Goal: Answer question/provide support

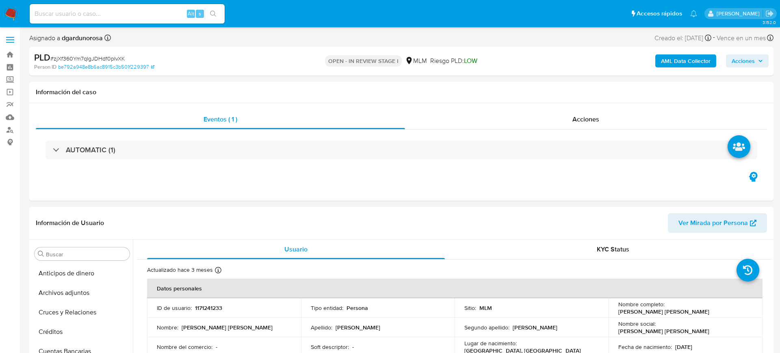
select select "10"
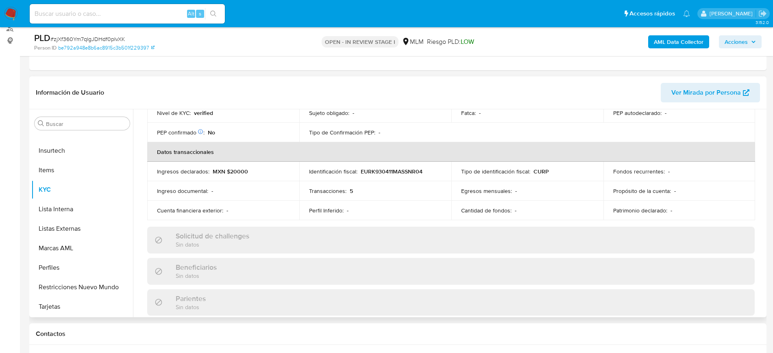
scroll to position [147, 0]
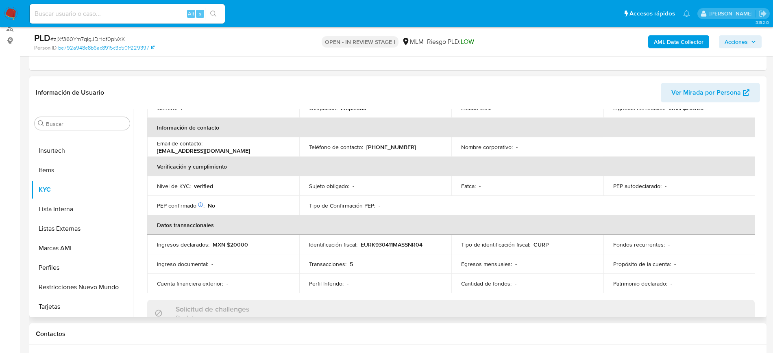
click at [389, 146] on p "(449) 5430239" at bounding box center [391, 146] width 50 height 7
copy p "5430239"
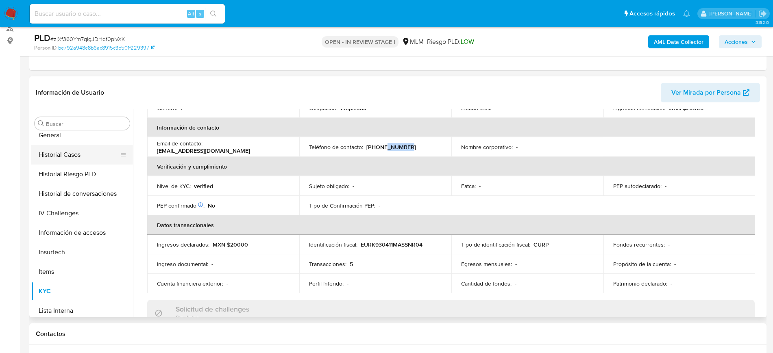
click at [78, 162] on button "Historial Casos" at bounding box center [78, 155] width 95 height 20
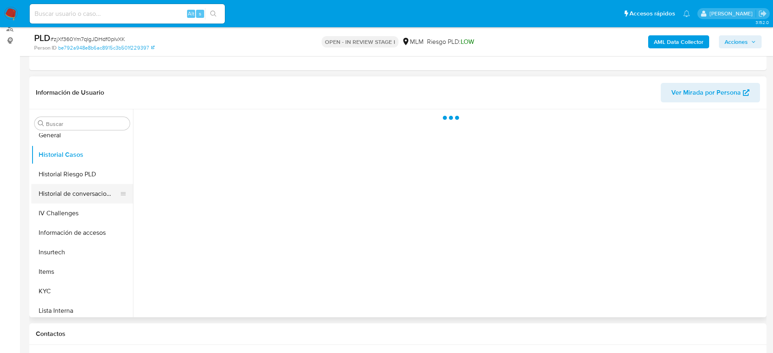
scroll to position [0, 0]
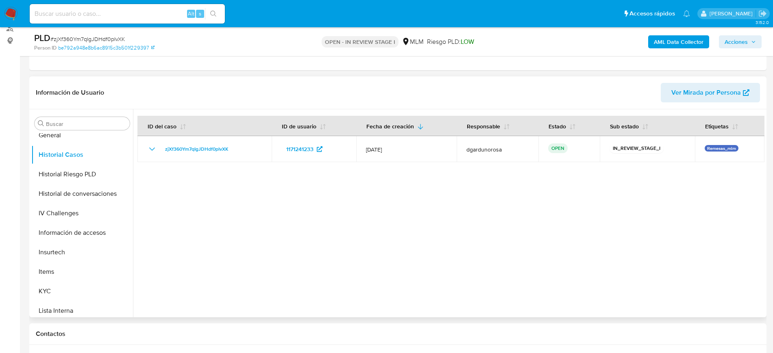
click at [576, 198] on div at bounding box center [448, 213] width 631 height 208
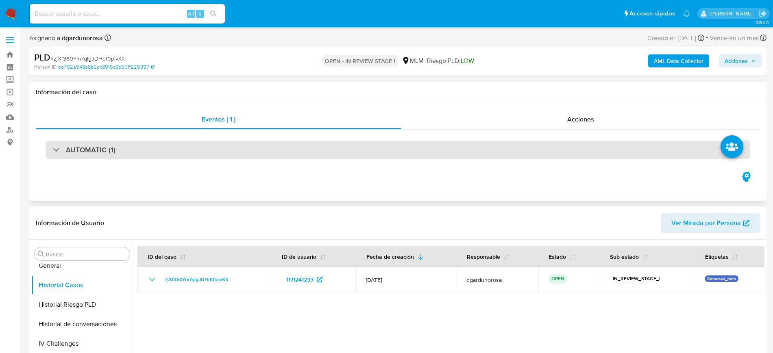
click at [165, 145] on div "AUTOMATIC (1)" at bounding box center [398, 150] width 704 height 19
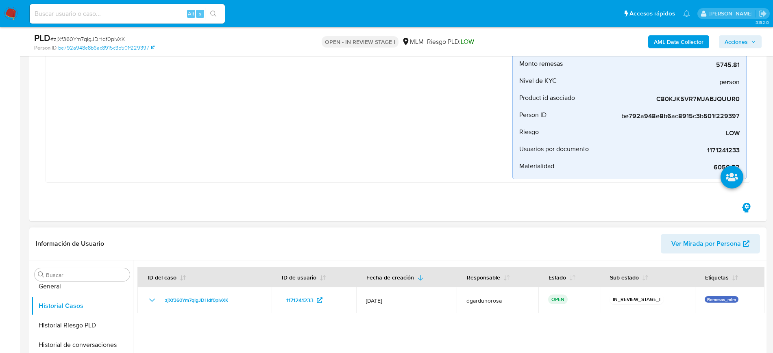
scroll to position [203, 0]
